Goal: Navigation & Orientation: Find specific page/section

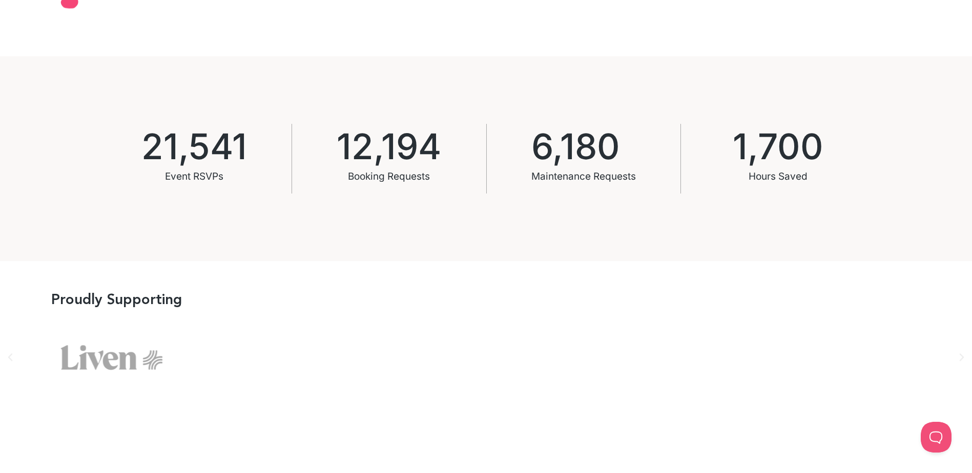
scroll to position [666, 0]
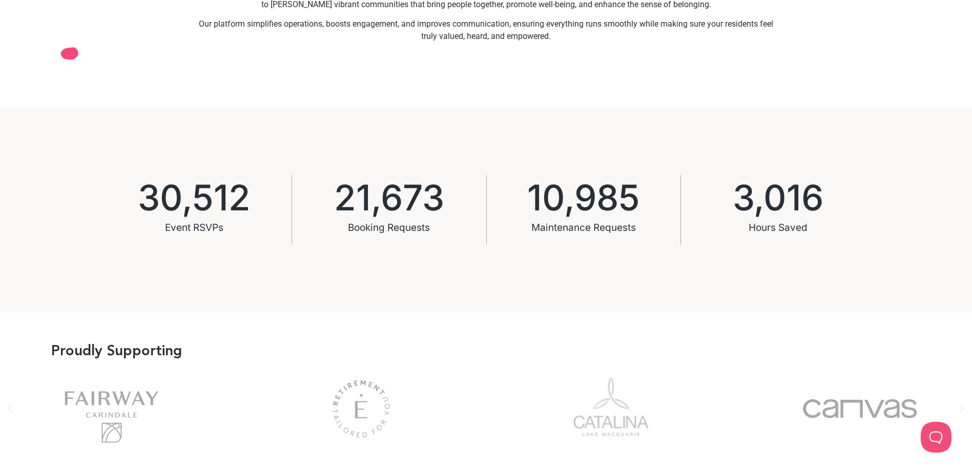
click at [962, 411] on icon "Next slide" at bounding box center [961, 409] width 10 height 10
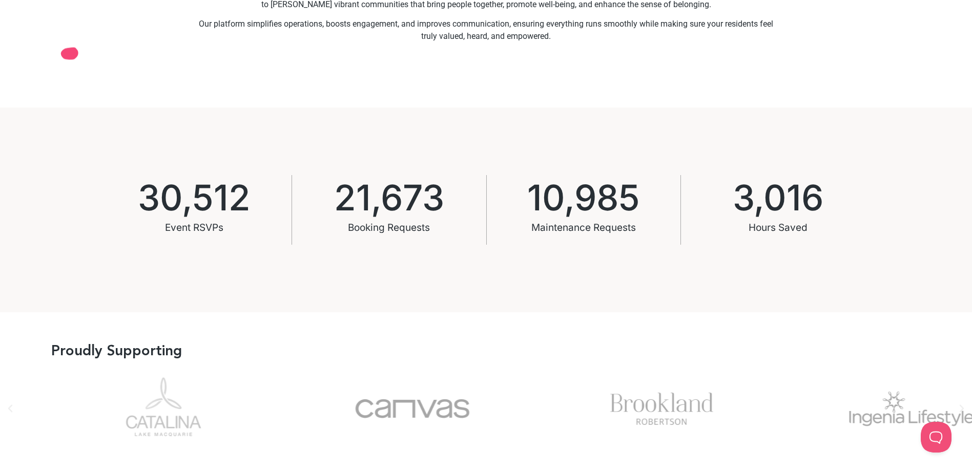
click at [301, 410] on div "Canvas" at bounding box center [413, 409] width 224 height 82
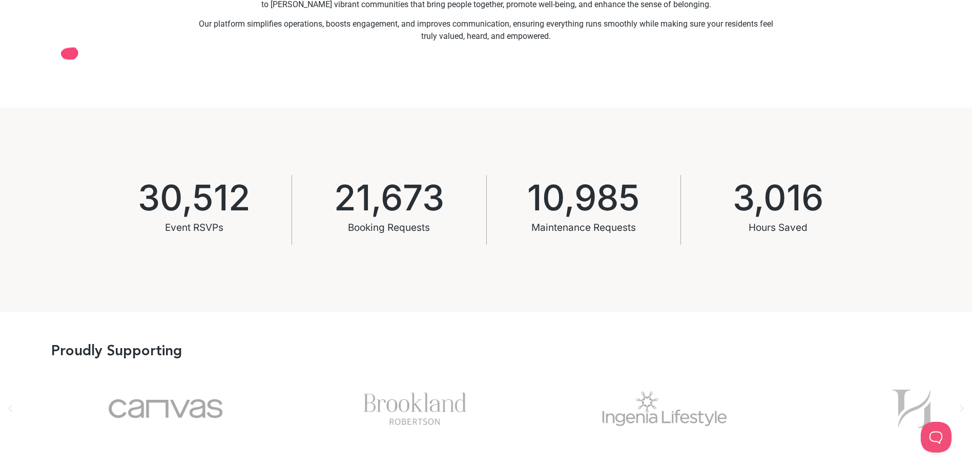
click at [613, 432] on div "Ingenia" at bounding box center [665, 409] width 224 height 82
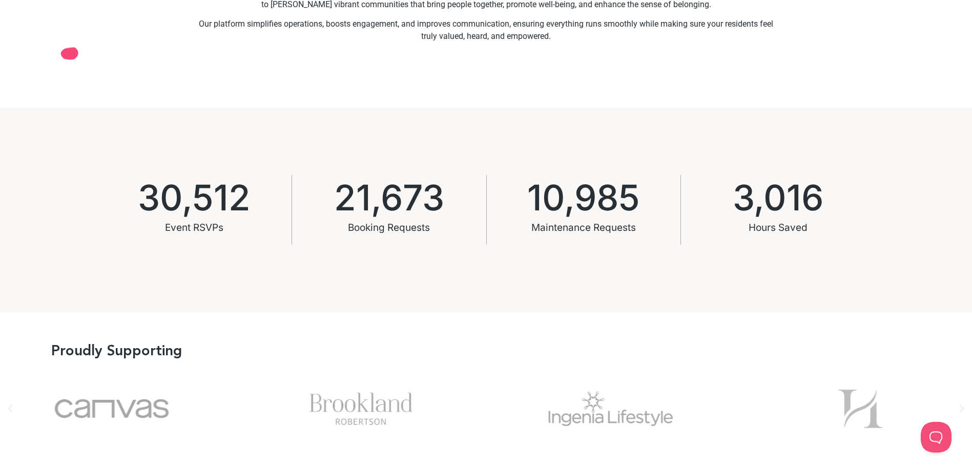
click at [639, 416] on div "Ingenia" at bounding box center [611, 409] width 224 height 82
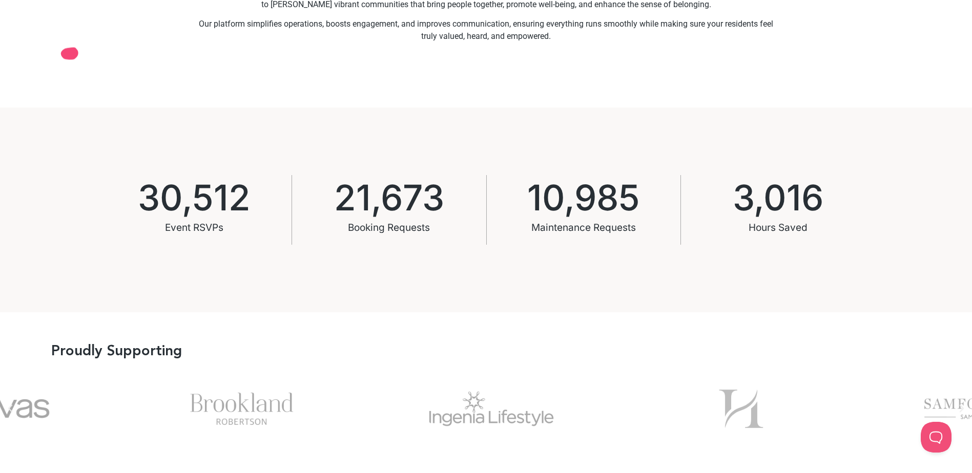
click at [683, 430] on div "Picture1" at bounding box center [741, 409] width 224 height 82
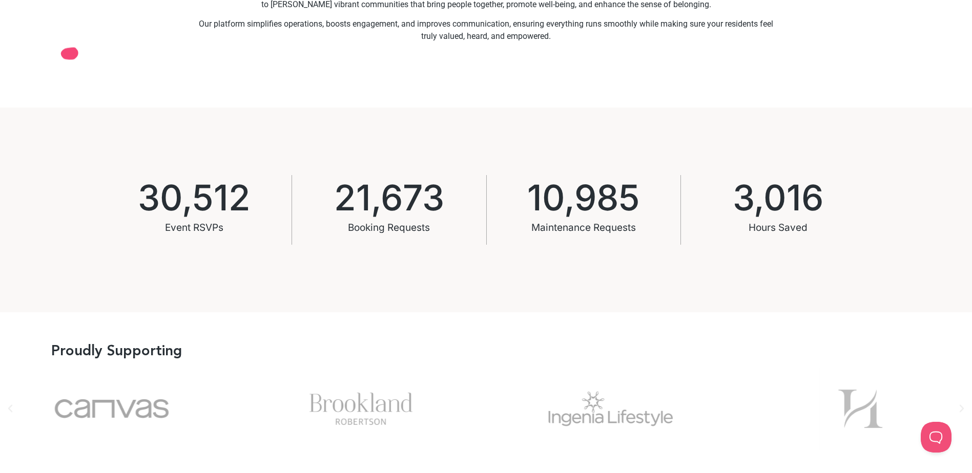
click at [748, 418] on div "Picture1" at bounding box center [860, 409] width 224 height 82
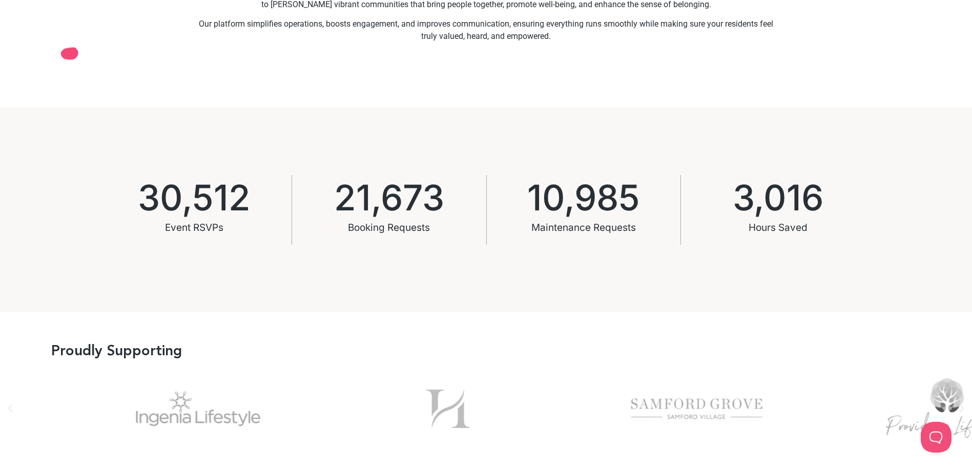
click at [361, 395] on div "Picture1" at bounding box center [447, 409] width 224 height 82
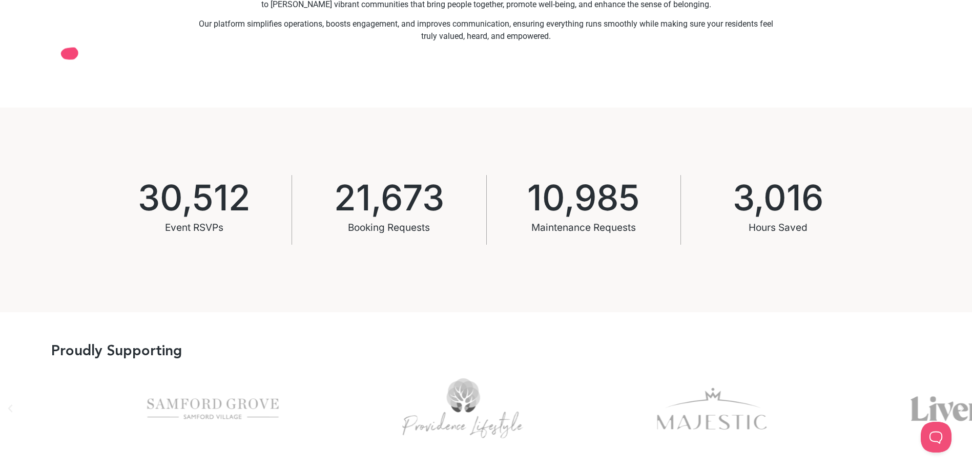
click at [160, 461] on div at bounding box center [486, 416] width 972 height 97
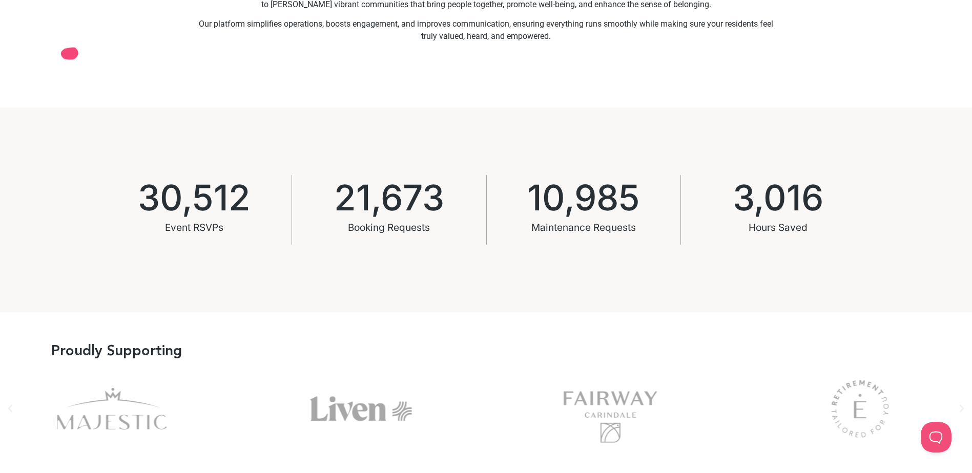
drag, startPoint x: 705, startPoint y: 407, endPoint x: -76, endPoint y: 428, distance: 781.9
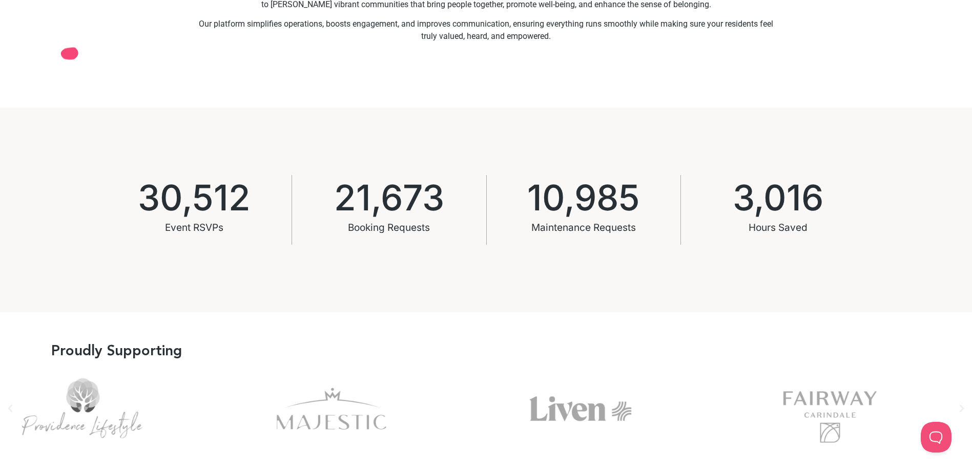
click at [718, 421] on div "Fairway" at bounding box center [830, 409] width 224 height 82
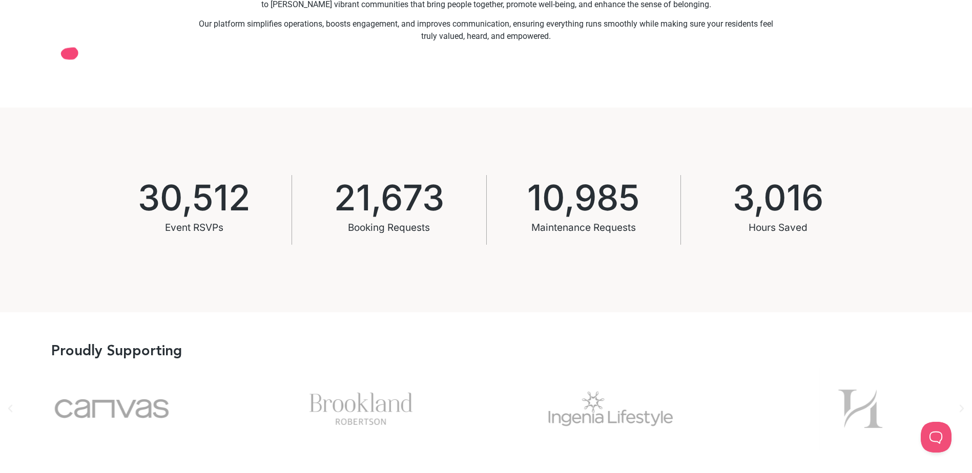
click at [499, 399] on div "Ingenia" at bounding box center [611, 409] width 224 height 82
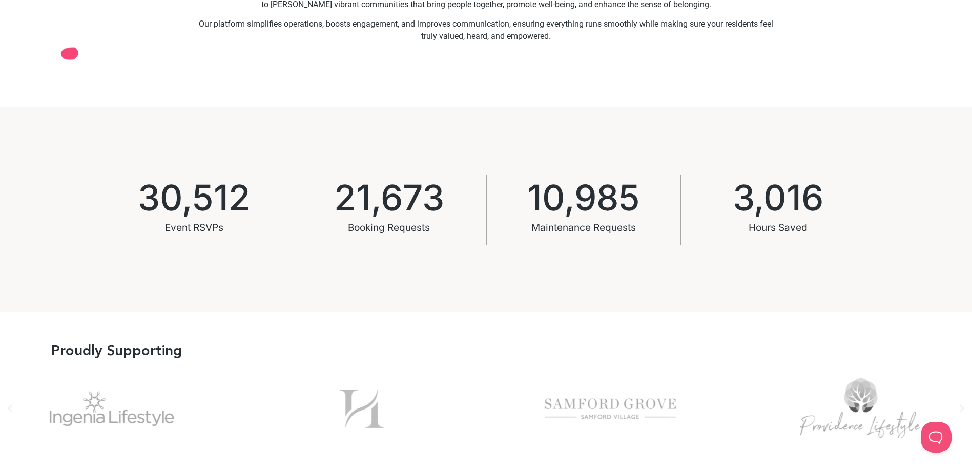
click at [249, 420] on div "Picture1" at bounding box center [361, 409] width 224 height 82
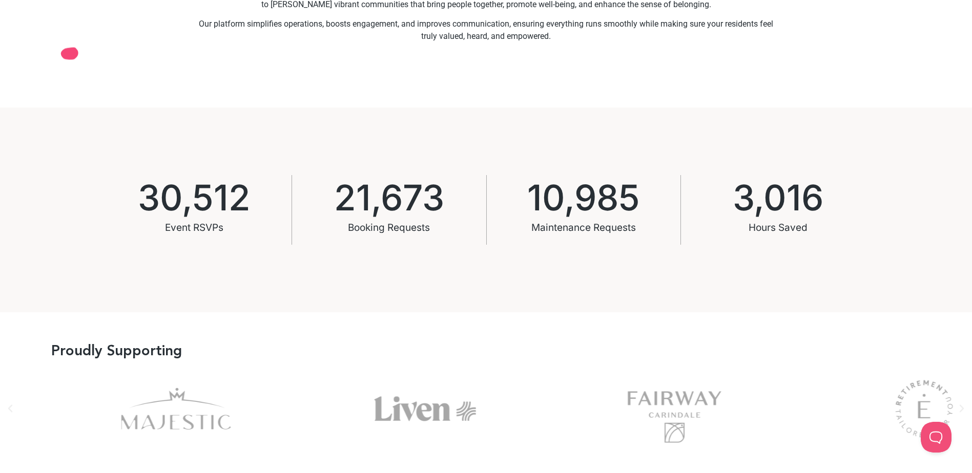
click at [401, 415] on div "Liven" at bounding box center [425, 409] width 224 height 82
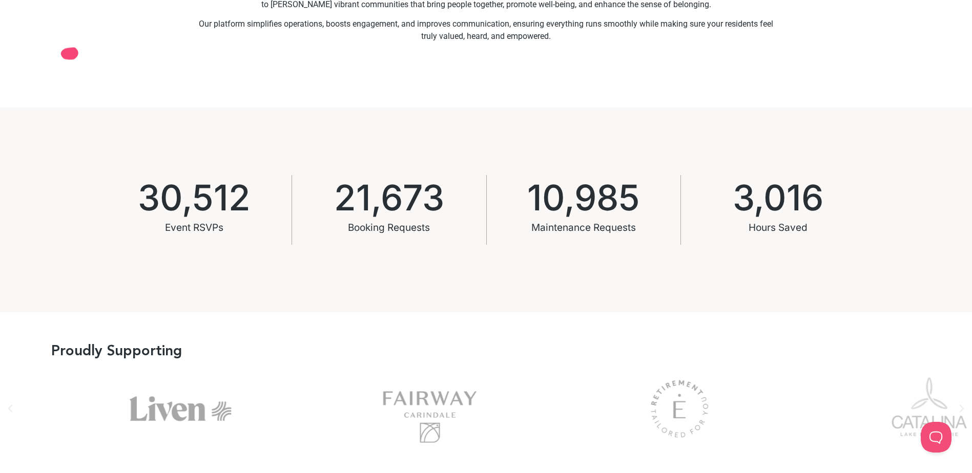
click at [575, 417] on div "Esp" at bounding box center [680, 409] width 224 height 82
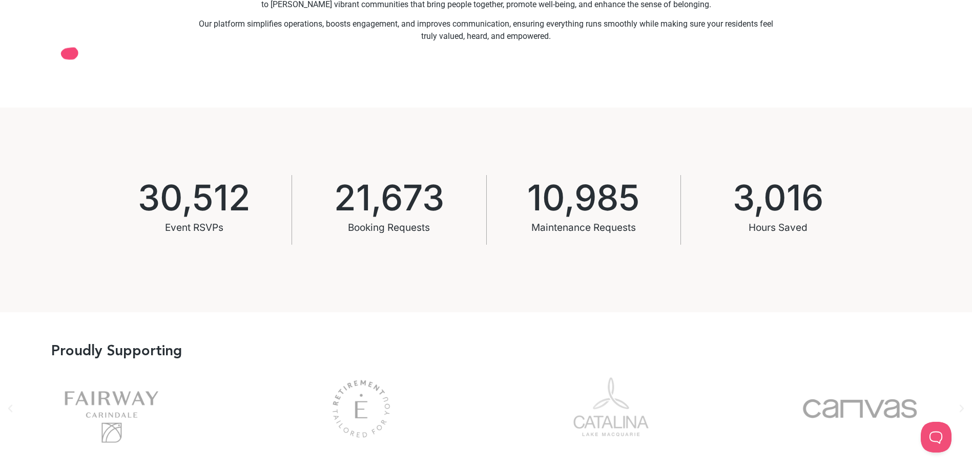
click at [499, 437] on div "Picture2" at bounding box center [611, 409] width 224 height 82
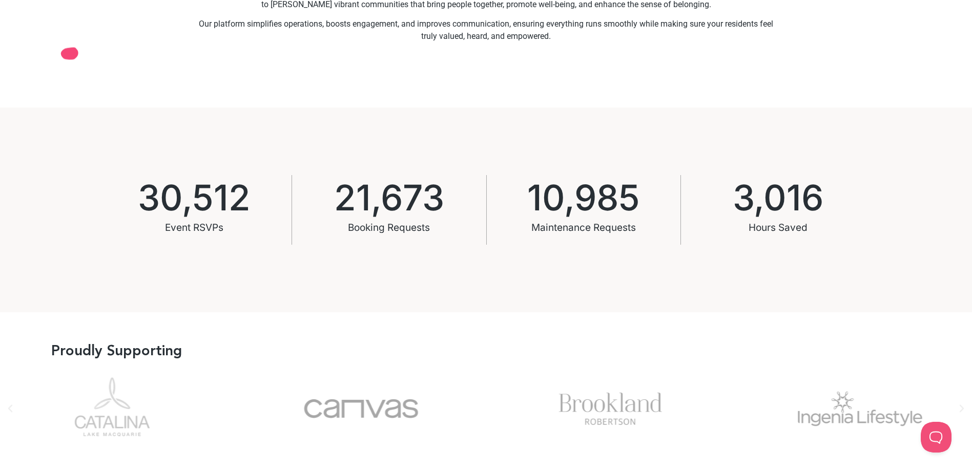
click at [610, 416] on div "Brookland" at bounding box center [611, 409] width 224 height 82
